Goal: Register for event/course

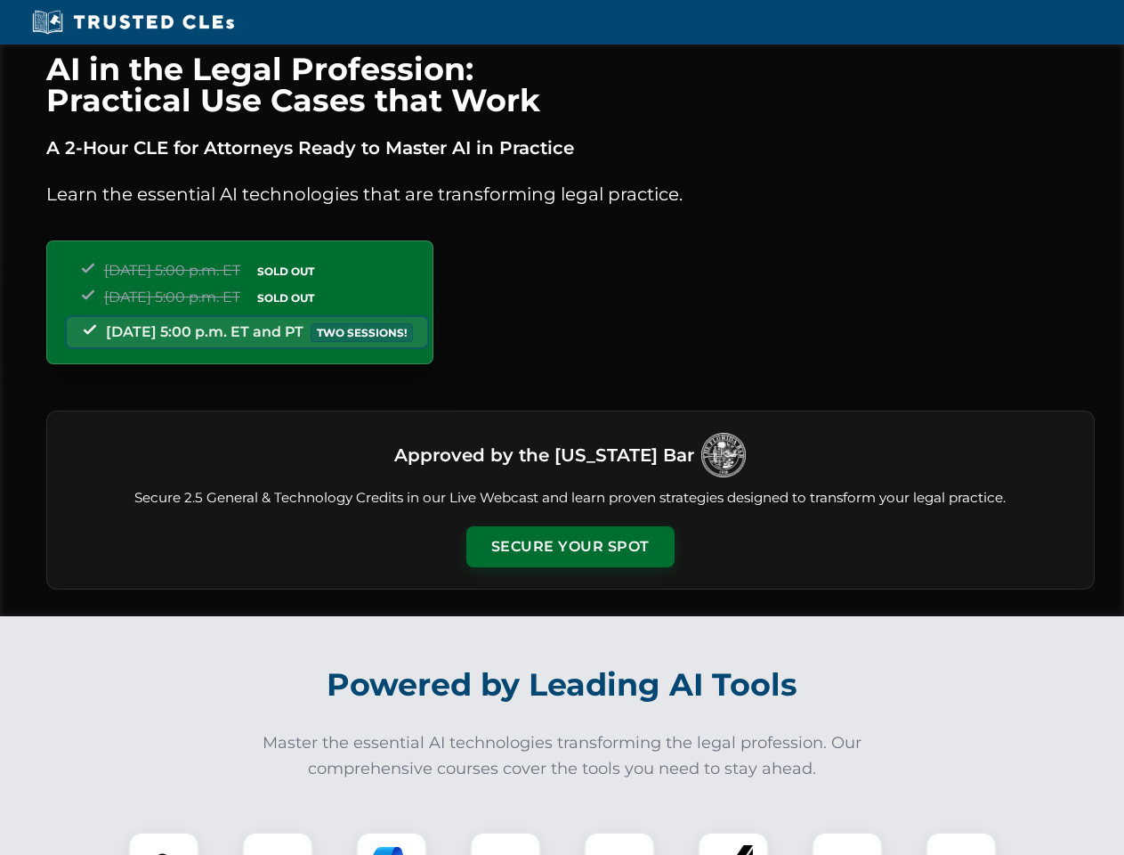
click at [570, 547] on button "Secure Your Spot" at bounding box center [571, 546] width 208 height 41
click at [164, 843] on img at bounding box center [164, 867] width 52 height 52
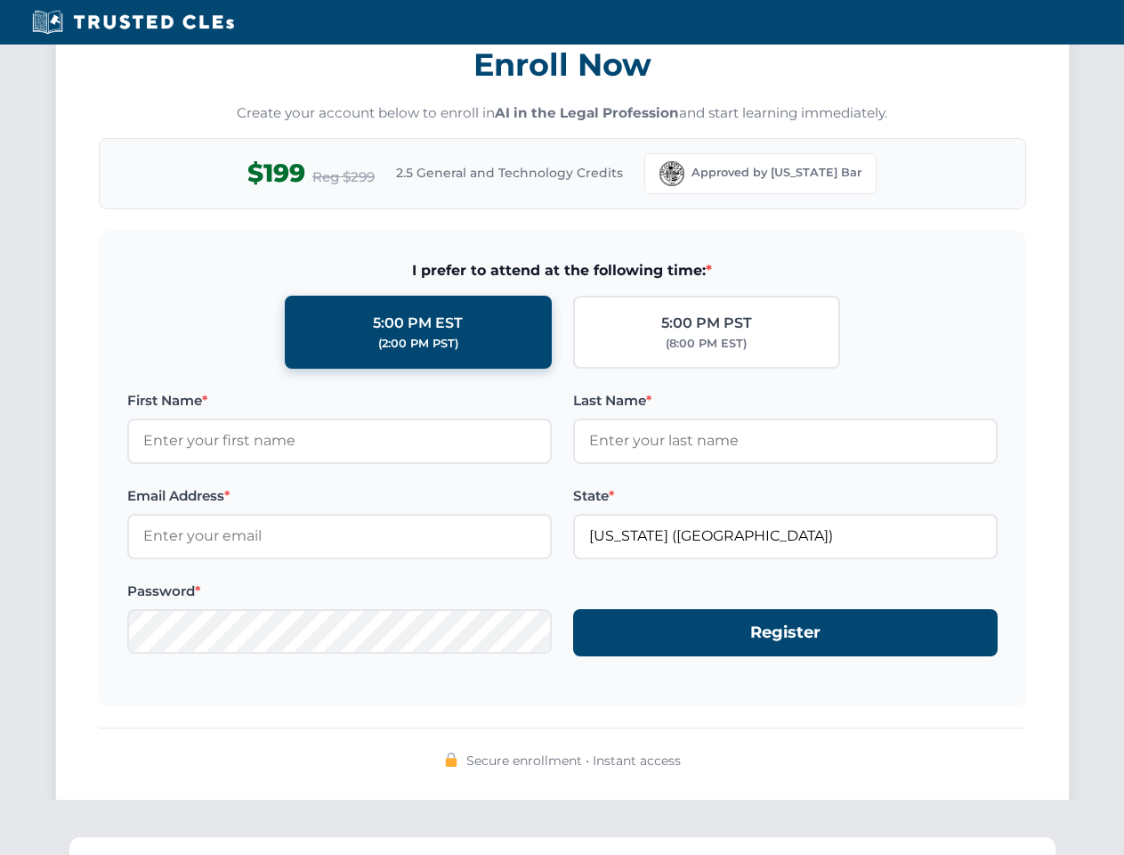
scroll to position [1748, 0]
